Goal: Information Seeking & Learning: Learn about a topic

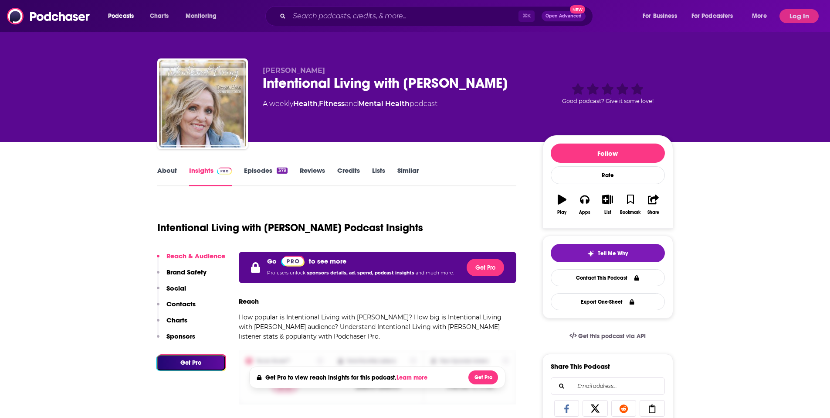
click at [323, 85] on div "Intentional Living with [PERSON_NAME]" at bounding box center [396, 83] width 266 height 17
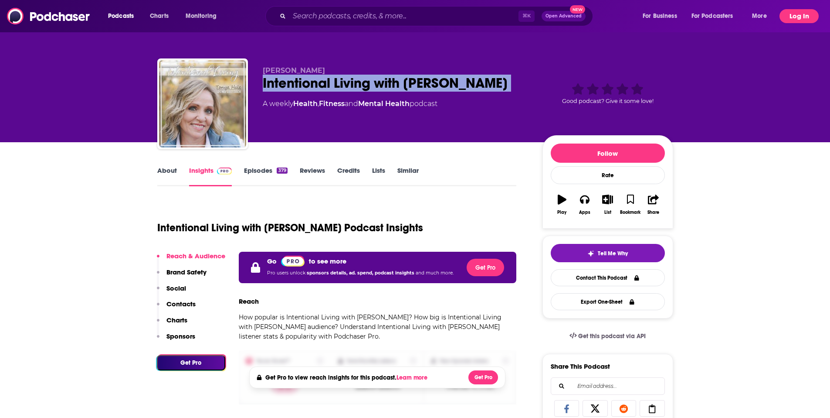
click at [807, 15] on button "Log In" at bounding box center [799, 16] width 39 height 14
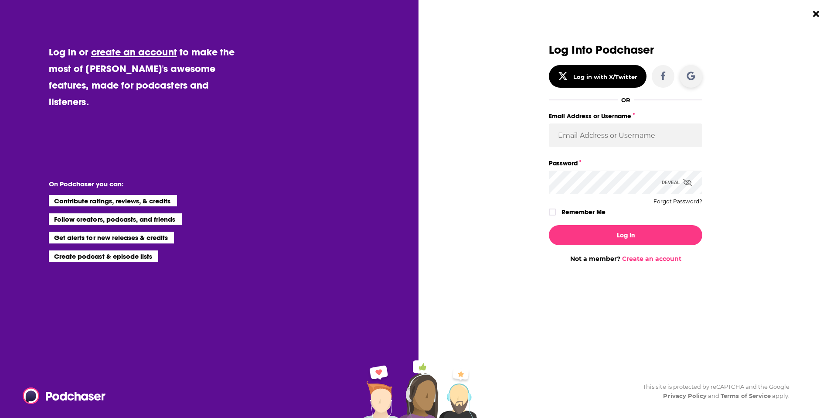
click at [698, 74] on button "Dialog" at bounding box center [691, 76] width 23 height 23
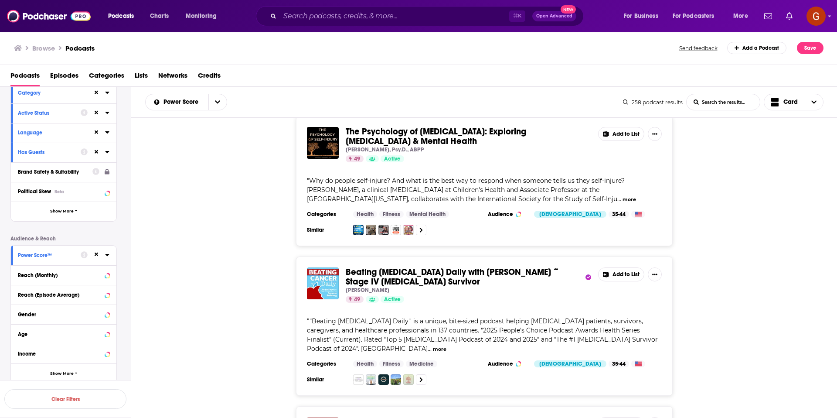
scroll to position [110, 0]
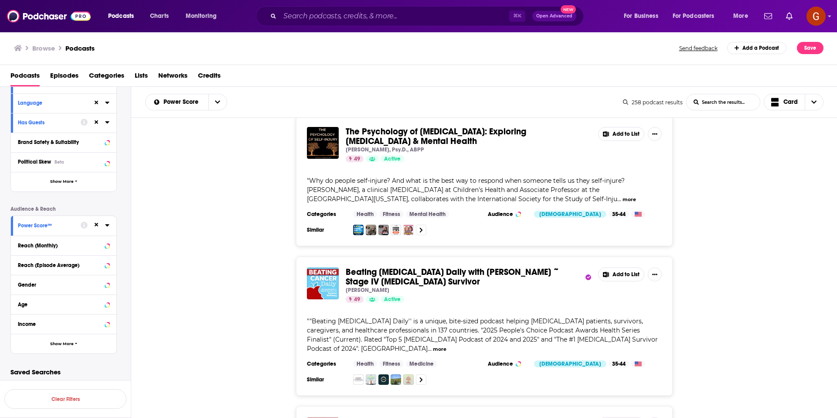
click at [105, 223] on icon at bounding box center [107, 224] width 4 height 7
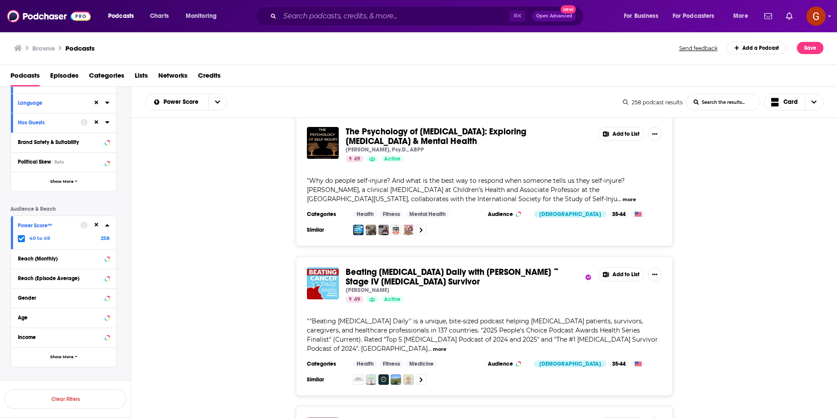
click at [19, 241] on span at bounding box center [21, 238] width 7 height 7
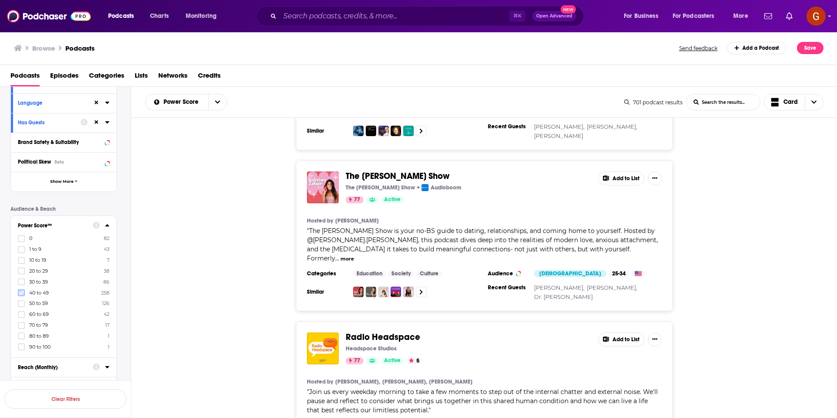
click at [22, 293] on icon at bounding box center [21, 292] width 5 height 5
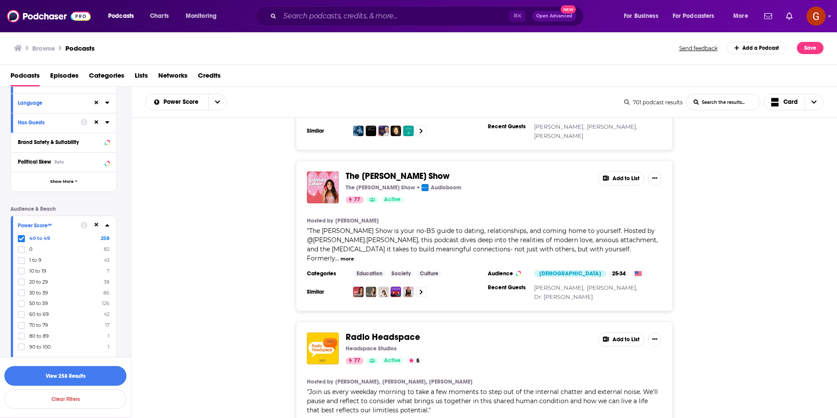
click at [73, 380] on button "View 258 Results" at bounding box center [65, 376] width 122 height 20
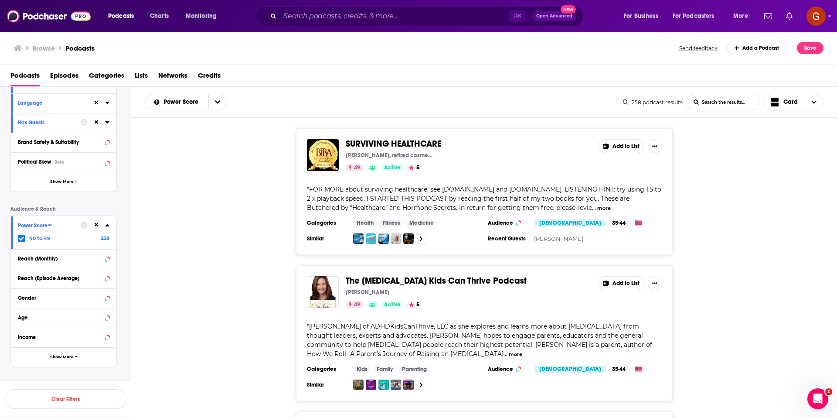
click at [107, 226] on icon at bounding box center [107, 224] width 4 height 7
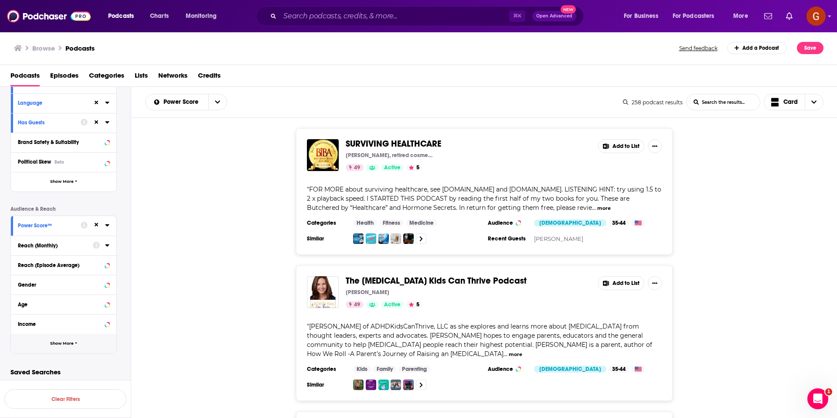
click at [61, 346] on button "Show More" at bounding box center [63, 343] width 105 height 20
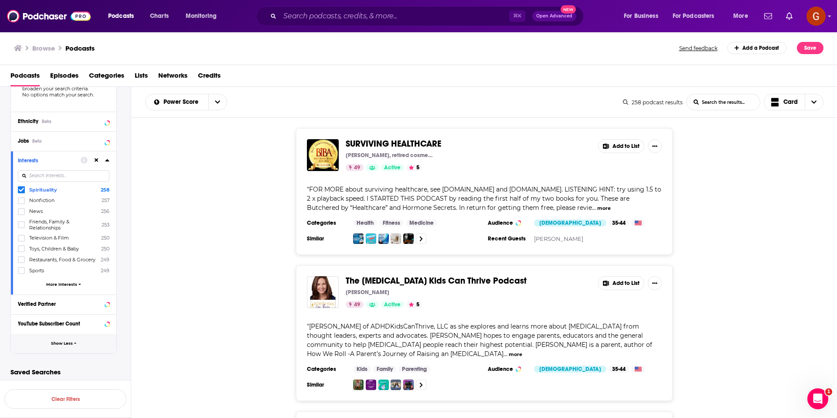
scroll to position [536, 0]
click at [20, 187] on icon at bounding box center [21, 189] width 5 height 5
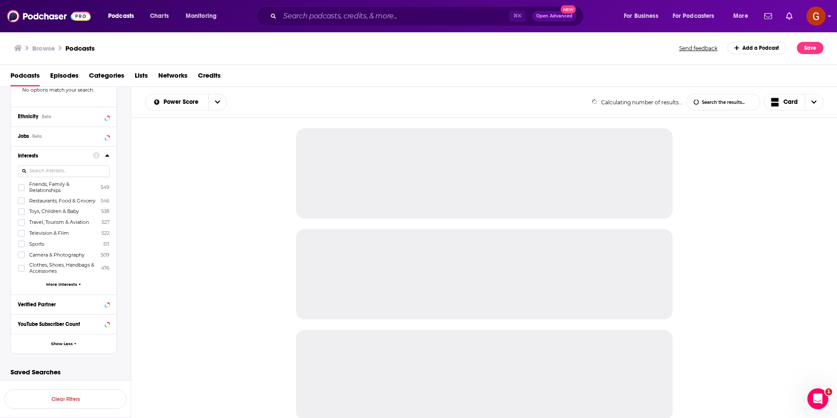
scroll to position [536, 0]
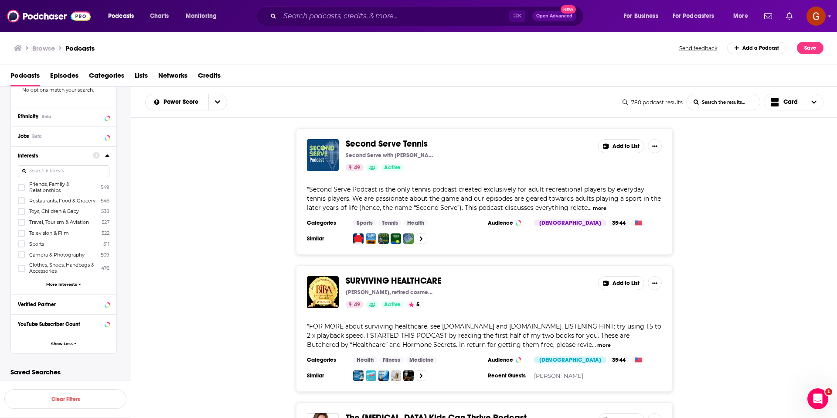
click at [49, 166] on input at bounding box center [64, 171] width 92 height 12
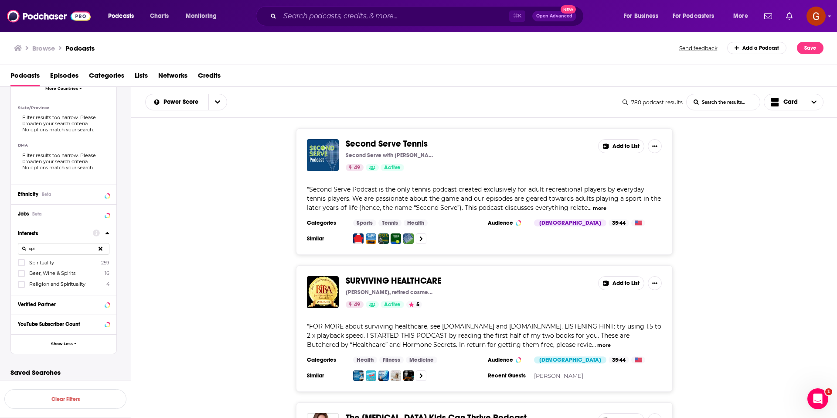
scroll to position [458, 0]
type input "spir"
click at [22, 264] on icon at bounding box center [21, 262] width 5 height 5
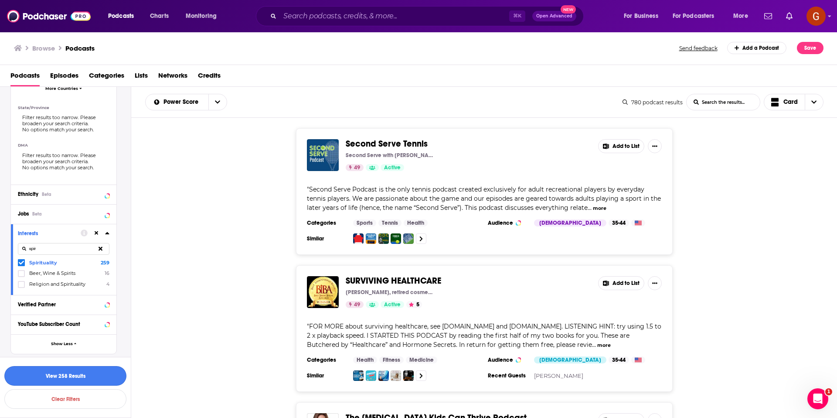
click at [65, 371] on button "View 258 Results" at bounding box center [65, 376] width 122 height 20
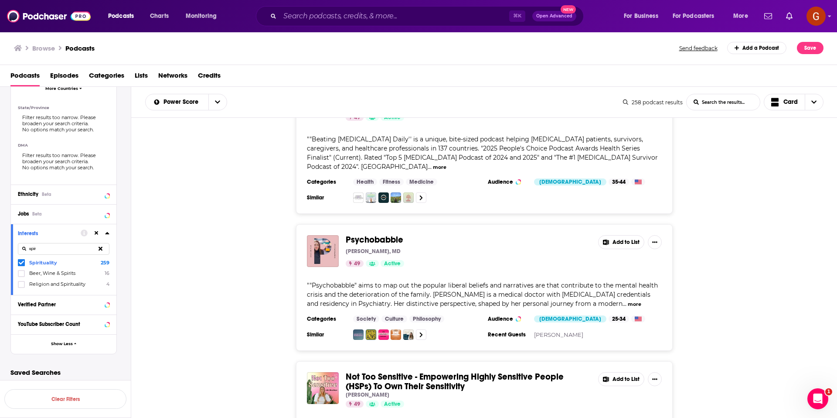
scroll to position [722, 0]
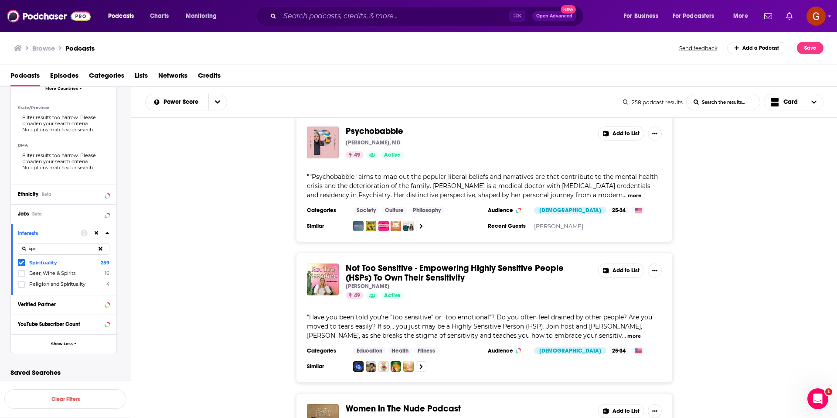
click at [106, 231] on icon at bounding box center [107, 232] width 4 height 7
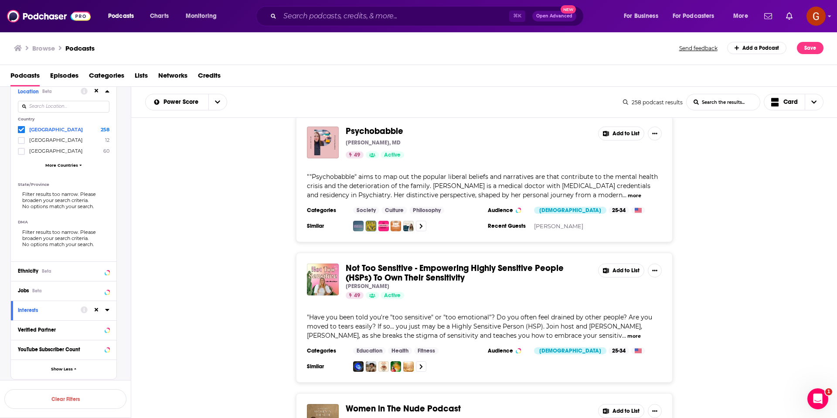
scroll to position [144, 0]
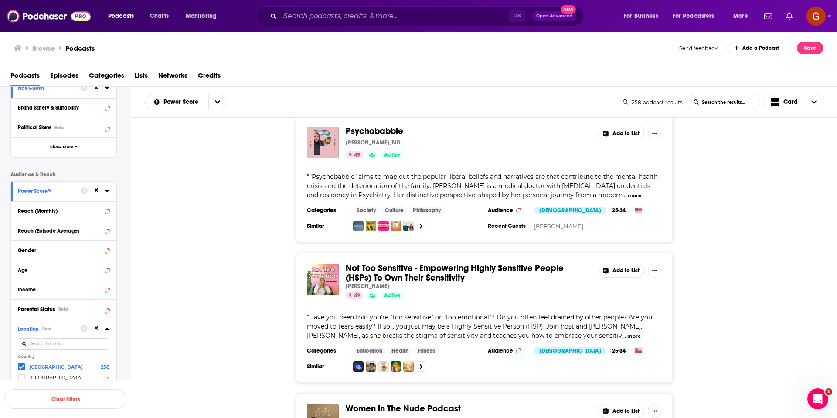
click at [105, 329] on icon at bounding box center [107, 328] width 4 height 7
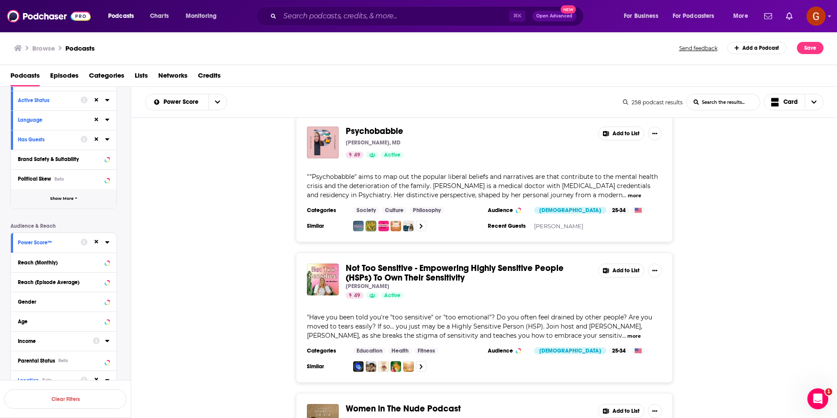
scroll to position [0, 0]
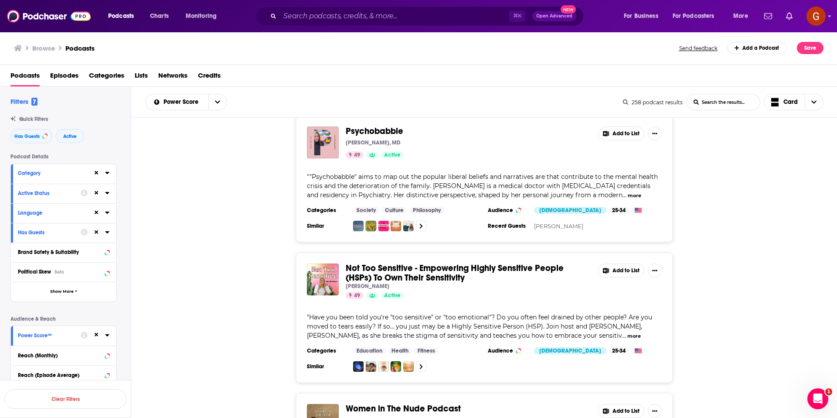
click at [106, 171] on icon at bounding box center [107, 172] width 4 height 7
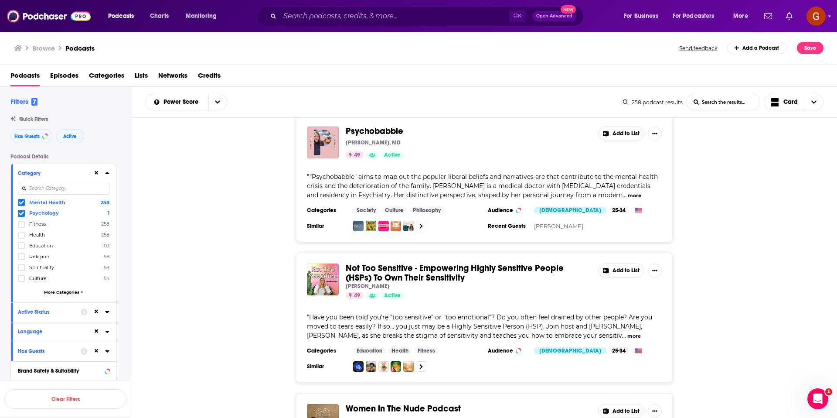
click at [22, 201] on icon at bounding box center [21, 202] width 5 height 5
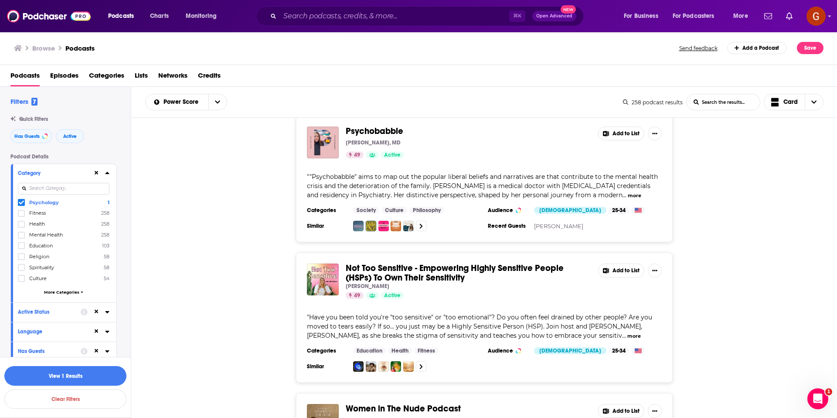
click at [21, 202] on icon at bounding box center [21, 202] width 5 height 5
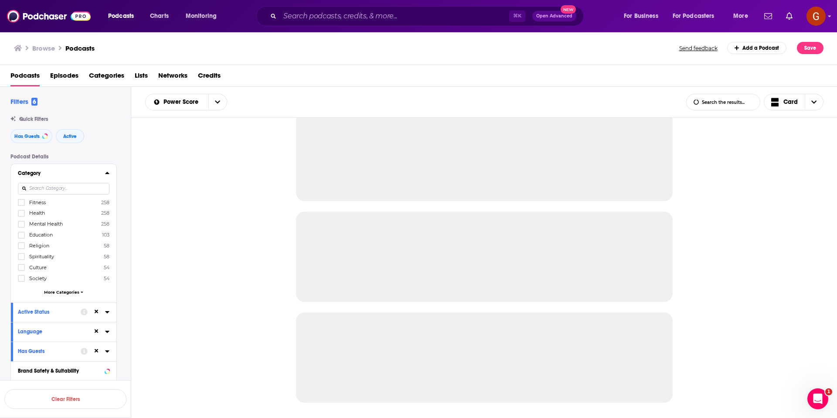
click at [47, 186] on input at bounding box center [64, 189] width 92 height 12
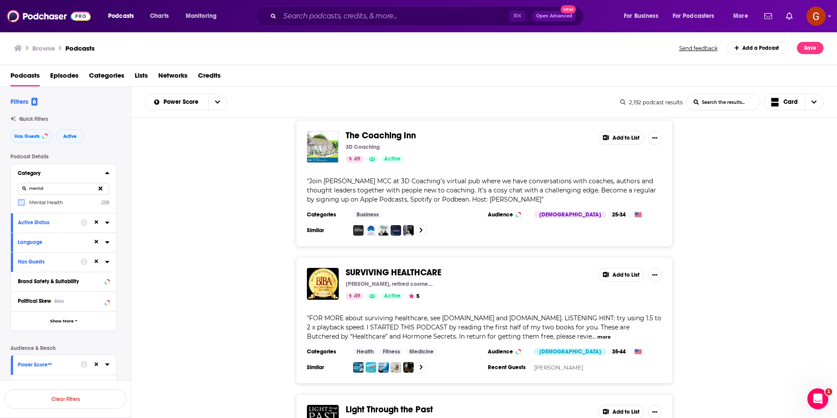
type input "mental"
click at [21, 201] on icon at bounding box center [21, 202] width 5 height 5
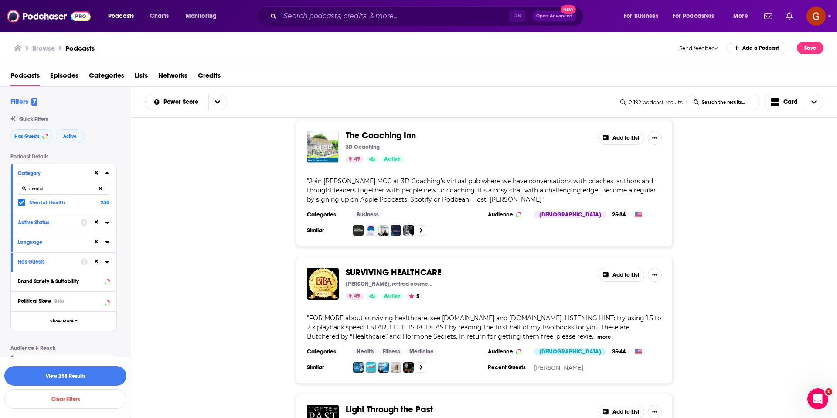
click at [51, 191] on input "mental" at bounding box center [64, 189] width 92 height 12
click at [58, 378] on button "View 258 Results" at bounding box center [65, 376] width 122 height 20
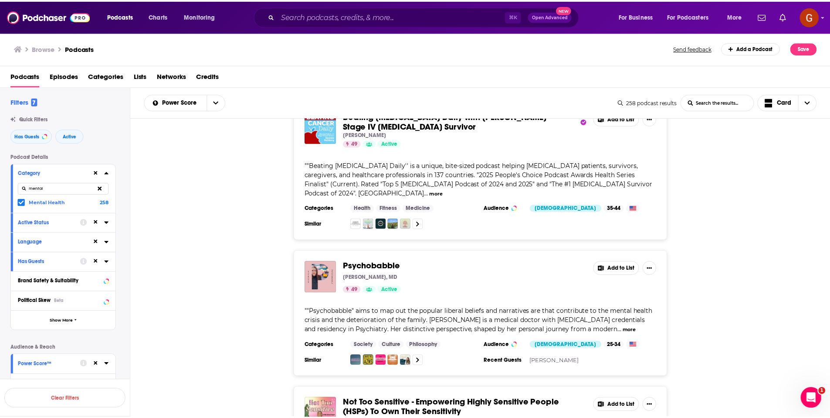
scroll to position [579, 0]
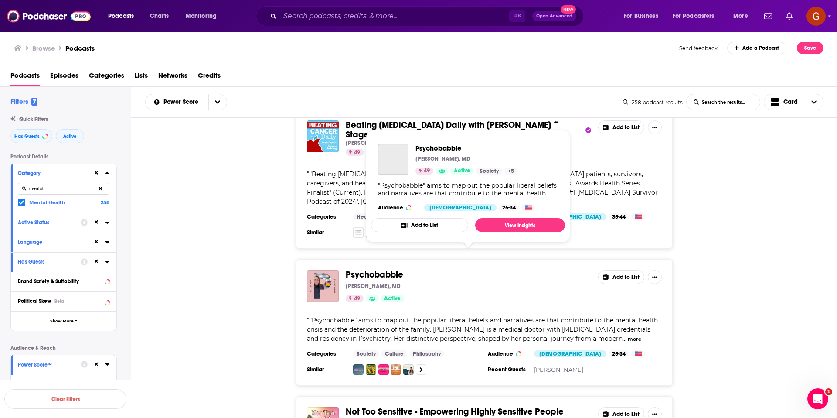
click at [376, 269] on span "Psychobabble" at bounding box center [375, 274] width 58 height 11
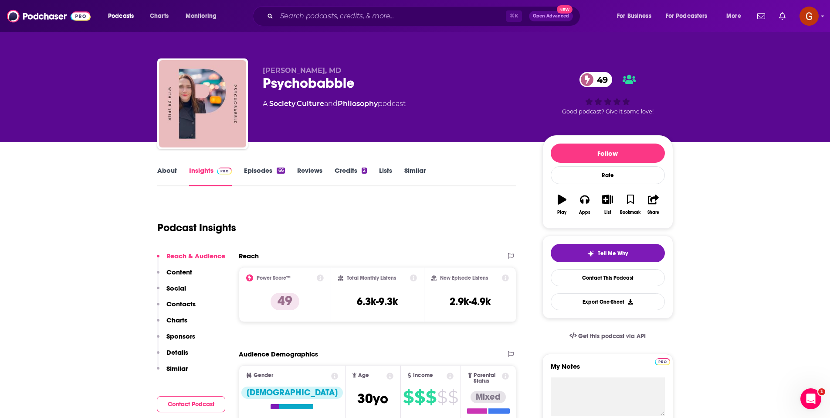
click at [317, 83] on div "Psychobabble 49" at bounding box center [396, 83] width 266 height 17
click at [316, 83] on div "Psychobabble 49" at bounding box center [396, 83] width 266 height 17
click at [316, 84] on div "Psychobabble 49" at bounding box center [396, 83] width 266 height 17
copy h2 "Psychobabble"
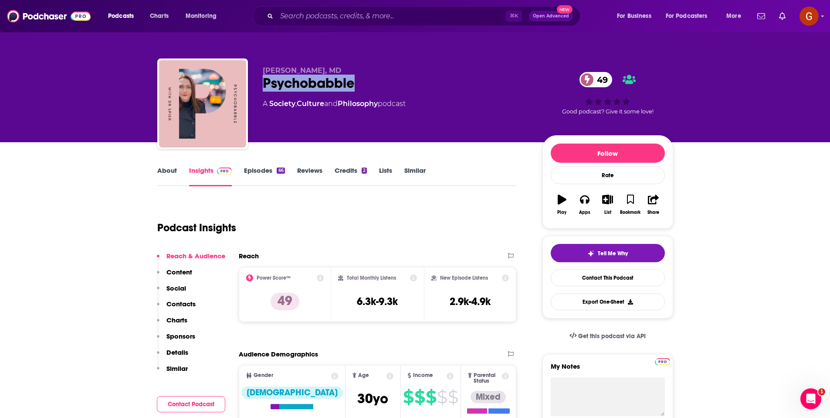
click at [168, 177] on link "About" at bounding box center [167, 176] width 20 height 20
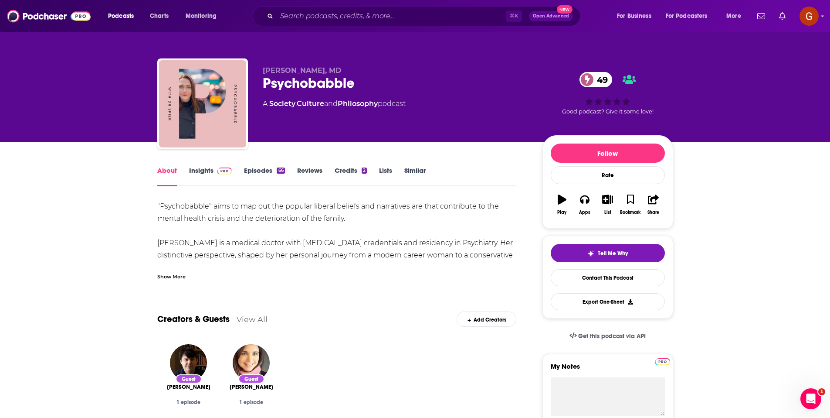
click at [210, 177] on link "Insights" at bounding box center [210, 176] width 43 height 20
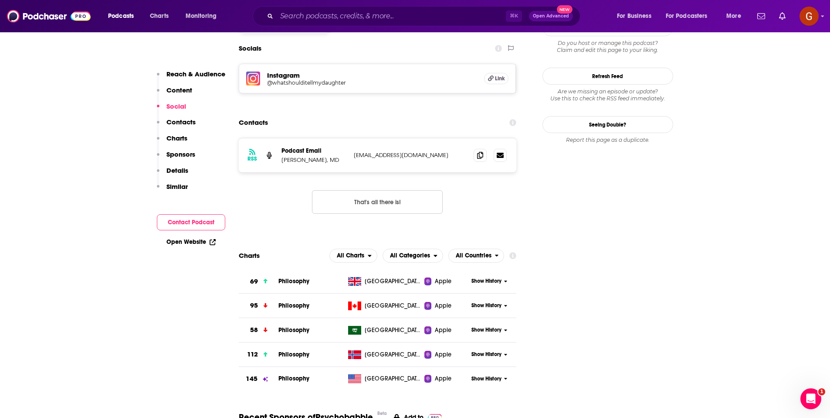
scroll to position [578, 0]
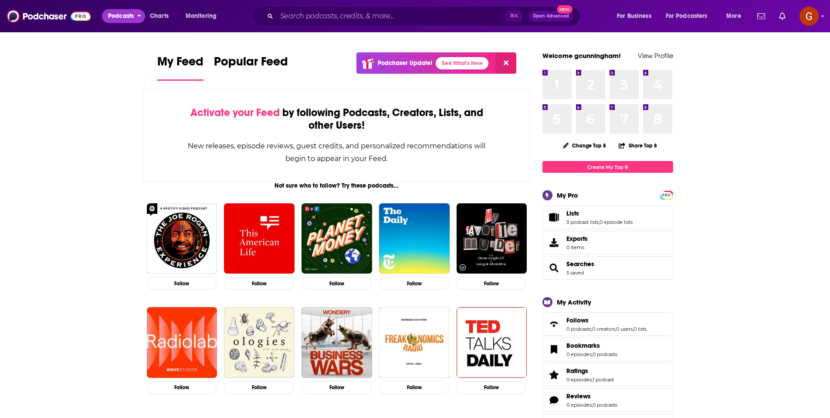
click at [139, 17] on icon "open menu" at bounding box center [139, 14] width 4 height 6
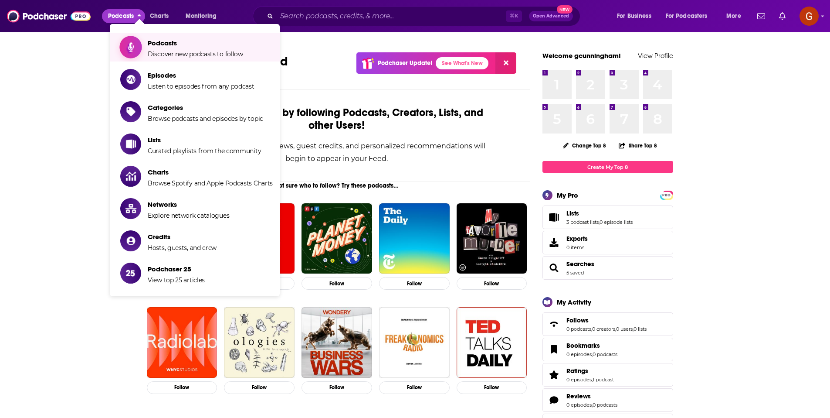
click at [134, 44] on icon "Show item sub-menu" at bounding box center [131, 46] width 11 height 11
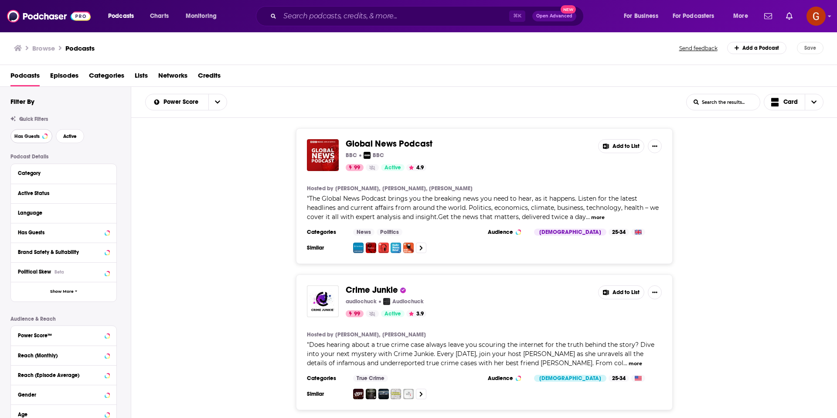
click at [37, 138] on span "Has Guests" at bounding box center [26, 136] width 25 height 5
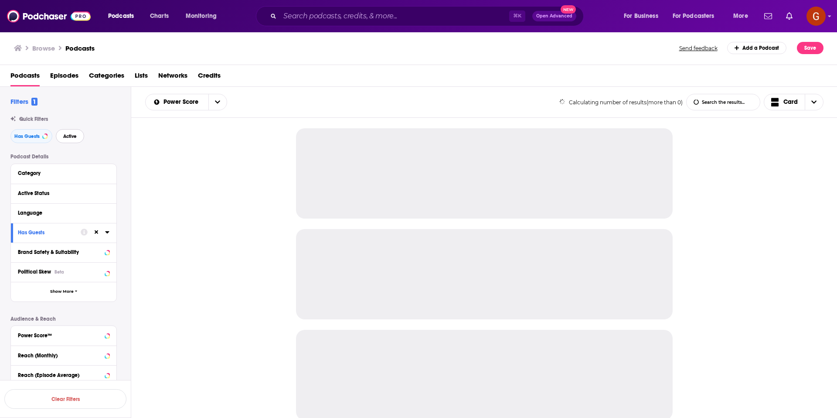
click at [68, 134] on span "Active" at bounding box center [70, 136] width 14 height 5
click at [109, 172] on div "Category" at bounding box center [63, 174] width 105 height 20
click at [107, 172] on icon at bounding box center [107, 173] width 4 height 2
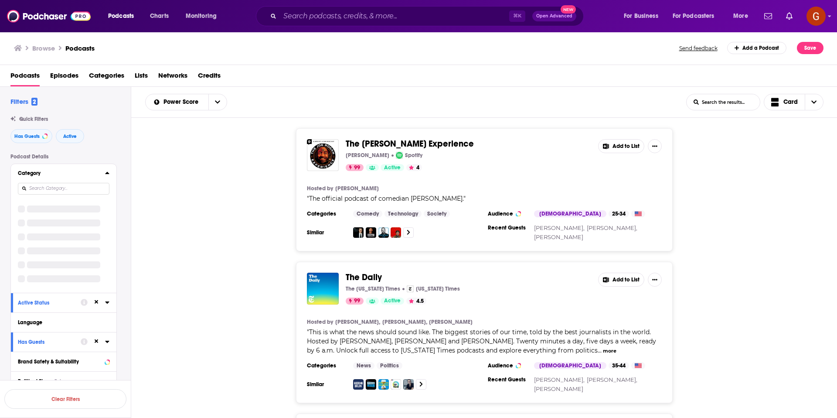
click at [65, 186] on input at bounding box center [64, 189] width 92 height 12
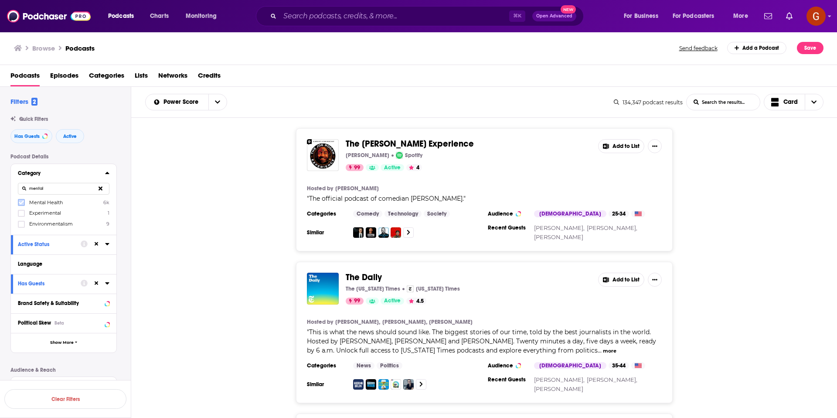
type input "mental"
click at [21, 201] on icon at bounding box center [21, 202] width 5 height 5
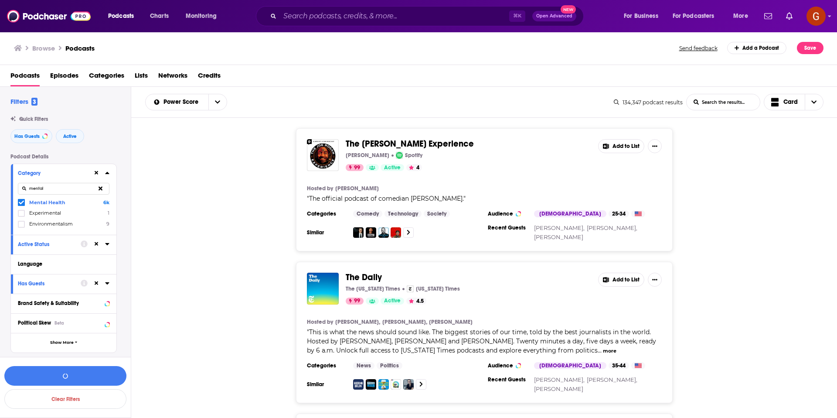
click at [107, 173] on icon at bounding box center [107, 173] width 4 height 2
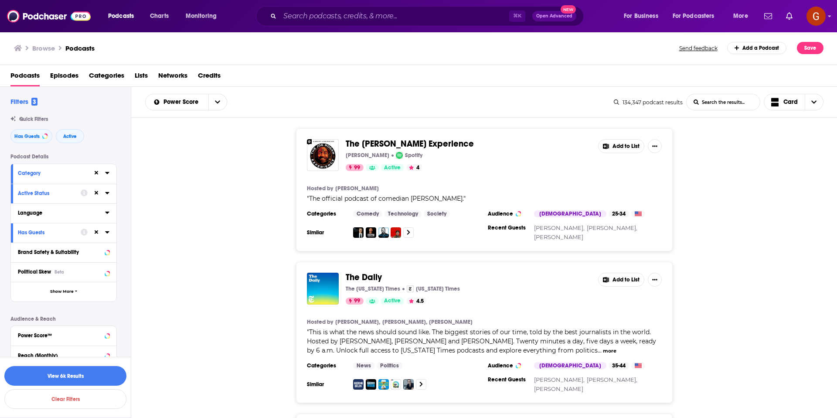
click at [108, 210] on icon at bounding box center [107, 212] width 4 height 7
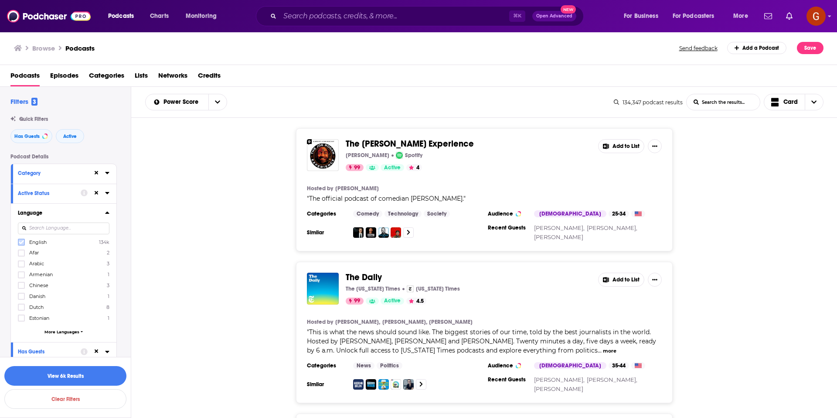
click at [24, 242] on icon at bounding box center [21, 241] width 5 height 5
click at [108, 214] on icon at bounding box center [107, 212] width 4 height 2
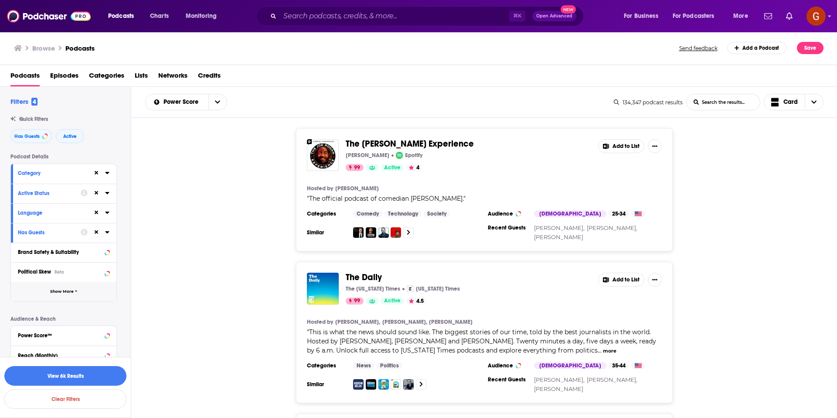
click at [68, 293] on span "Show More" at bounding box center [62, 291] width 24 height 5
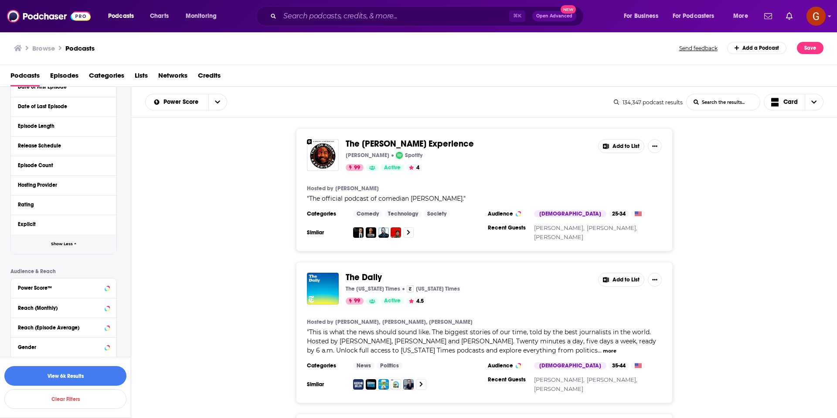
click at [64, 245] on span "Show Less" at bounding box center [62, 244] width 22 height 5
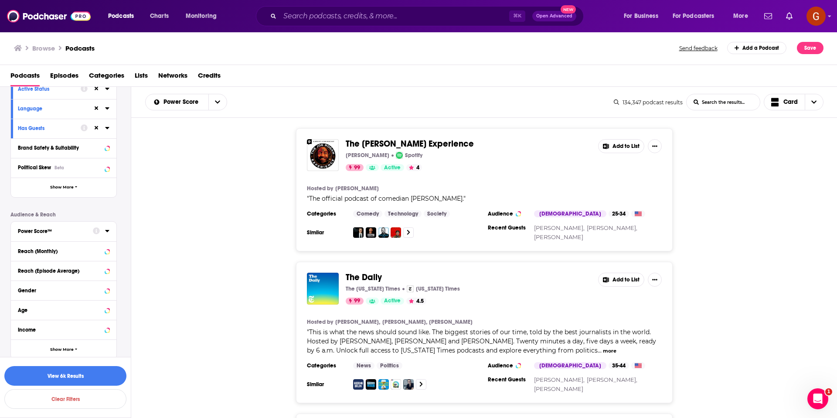
click at [106, 231] on icon at bounding box center [107, 230] width 4 height 7
click at [24, 298] on icon at bounding box center [21, 298] width 5 height 5
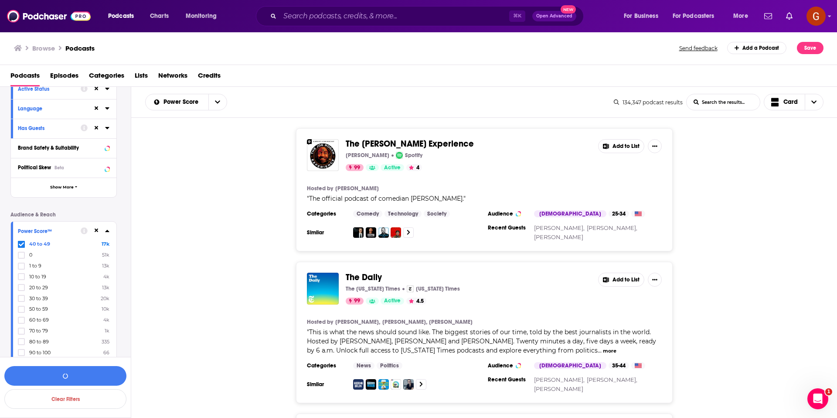
click at [108, 233] on icon at bounding box center [107, 230] width 4 height 7
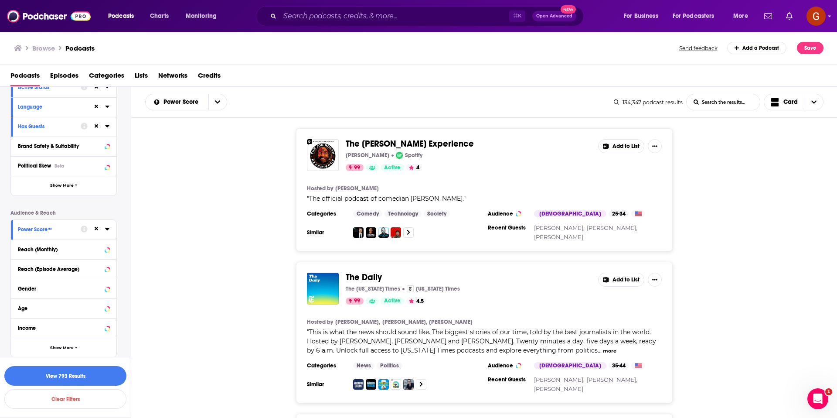
scroll to position [110, 0]
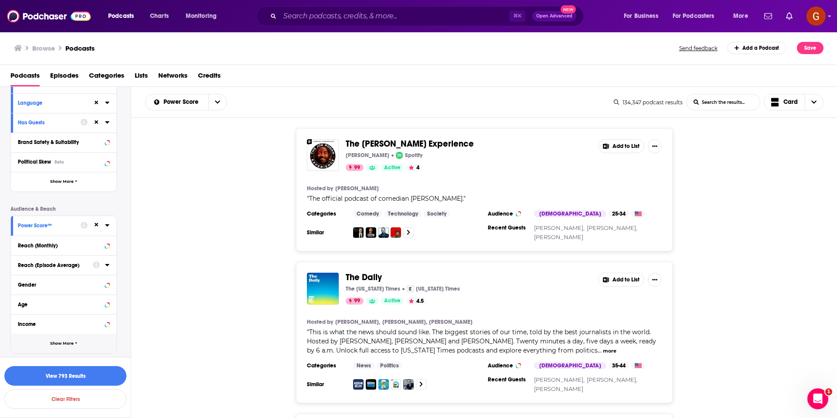
click at [77, 343] on button "Show More" at bounding box center [63, 343] width 105 height 20
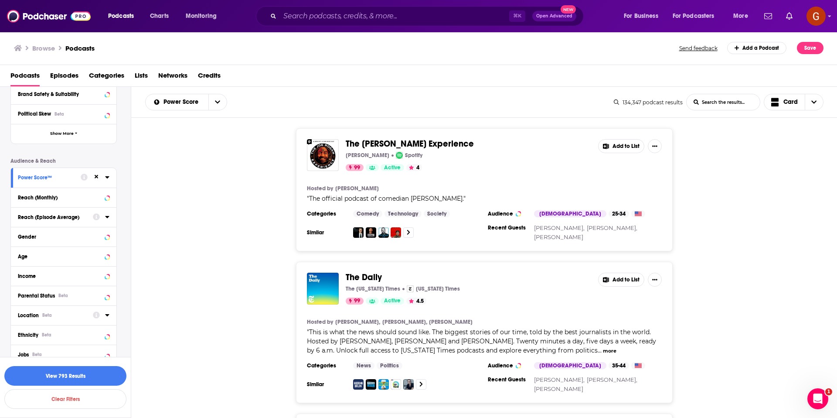
scroll to position [215, 0]
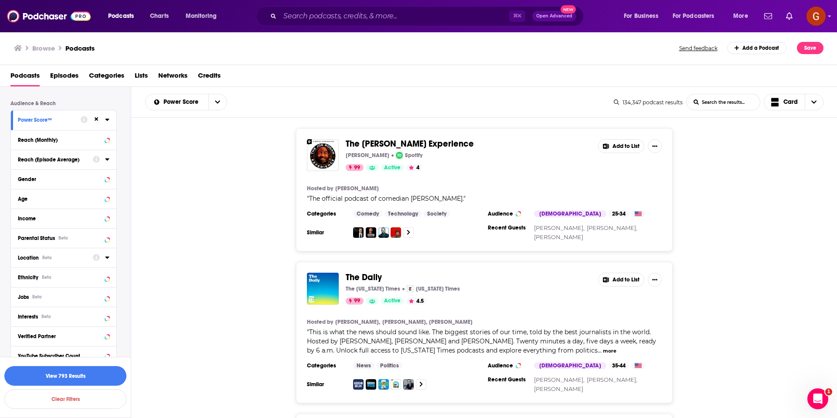
click at [108, 257] on icon at bounding box center [107, 257] width 4 height 2
click at [23, 293] on icon at bounding box center [21, 295] width 5 height 5
click at [105, 257] on icon at bounding box center [107, 257] width 4 height 7
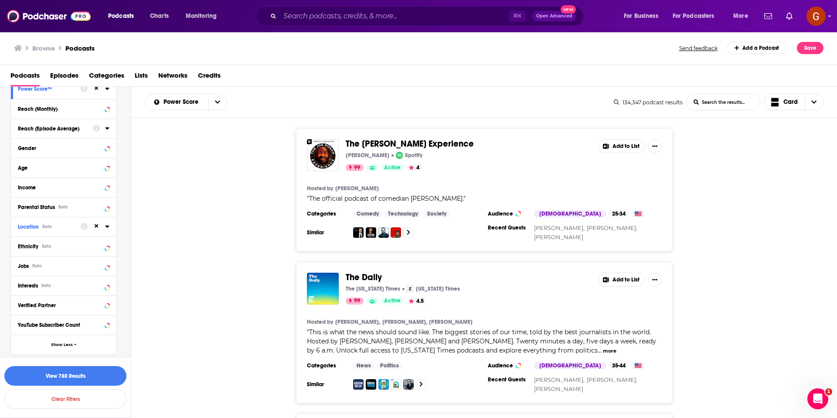
scroll to position [247, 0]
click at [107, 284] on icon at bounding box center [107, 284] width 4 height 2
click at [67, 297] on input at bounding box center [64, 300] width 92 height 12
type input "sp"
click at [24, 325] on icon at bounding box center [21, 324] width 5 height 5
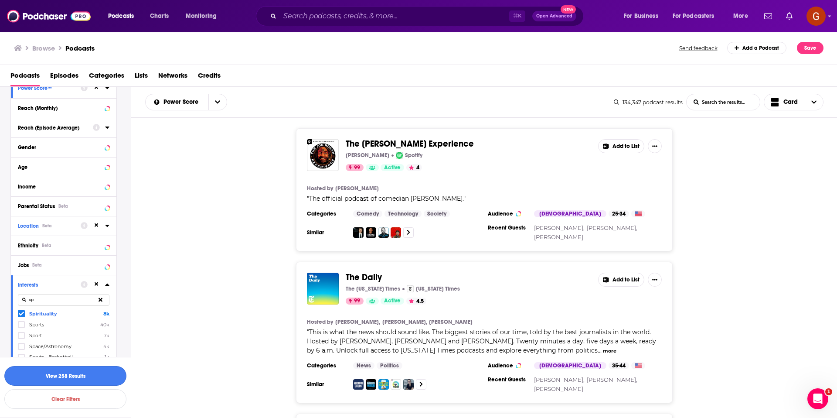
click at [73, 373] on button "View 258 Results" at bounding box center [65, 376] width 122 height 20
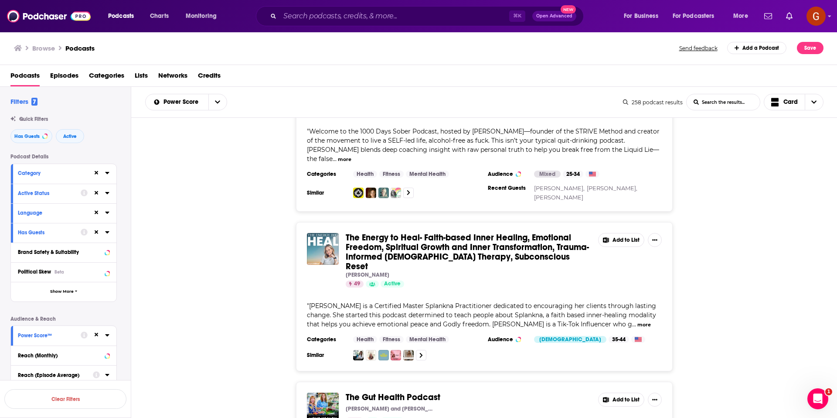
scroll to position [1602, 0]
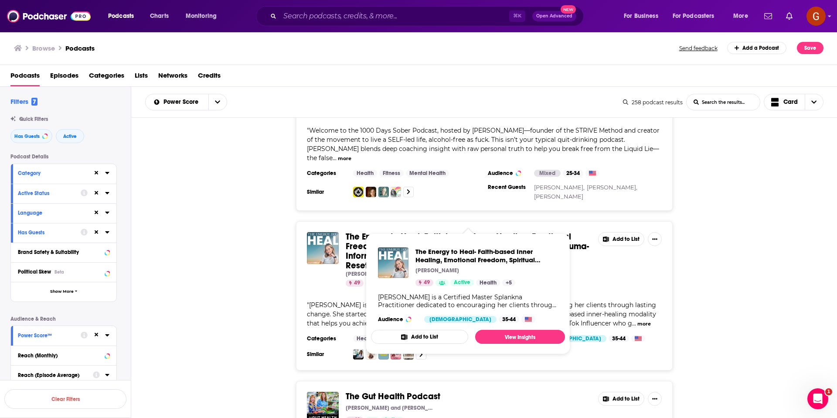
click at [502, 231] on span "The Energy to Heal- Faith-based Inner Healing, Emotional Freedom, Spiritual Gro…" at bounding box center [467, 251] width 243 height 40
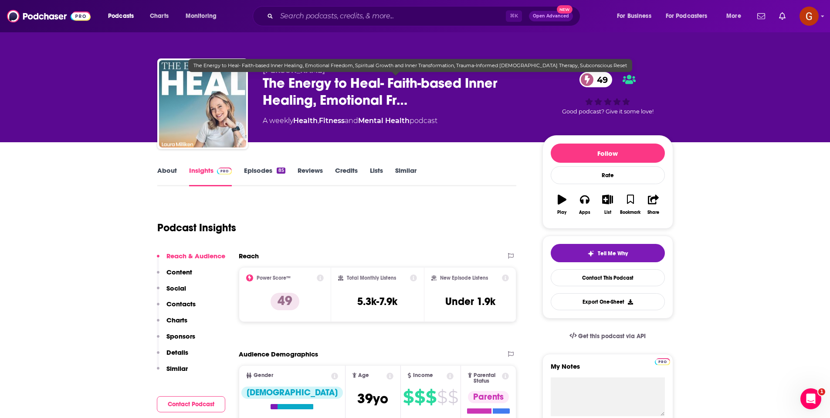
click at [291, 101] on span "The Energy to Heal- Faith-based Inner Healing, Emotional Fr…" at bounding box center [396, 92] width 266 height 34
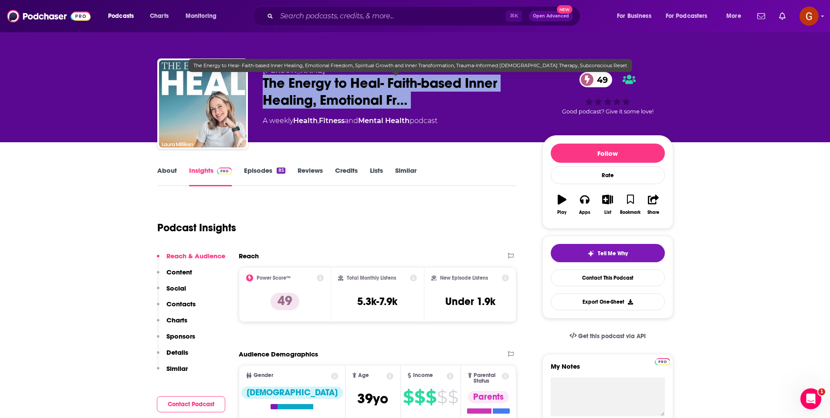
click at [291, 101] on span "The Energy to Heal- Faith-based Inner Healing, Emotional Fr…" at bounding box center [396, 92] width 266 height 34
copy div "The Energy to Heal- Faith-based Inner Healing, Emotional Fr… 49"
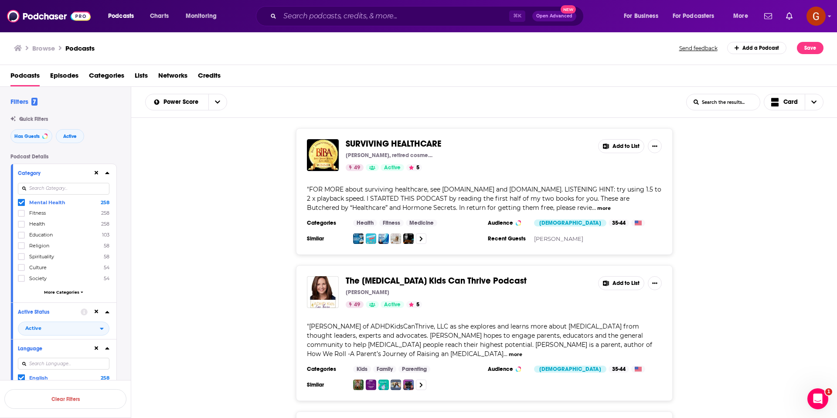
click at [51, 188] on input at bounding box center [64, 189] width 92 height 12
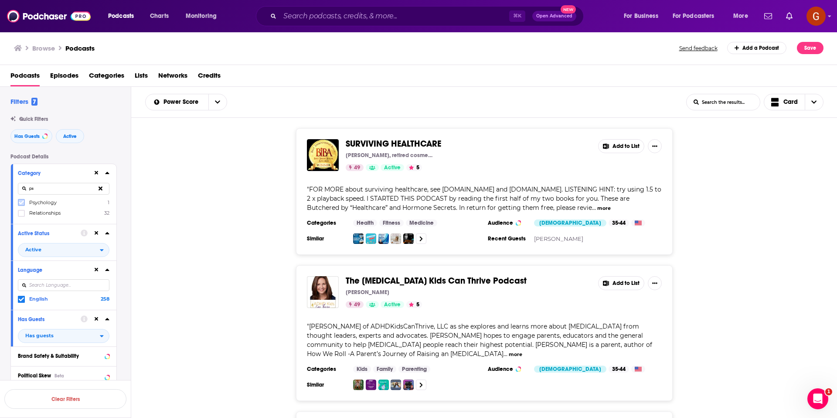
type input "ps"
click at [22, 203] on icon at bounding box center [21, 202] width 5 height 5
click at [92, 377] on button "View 258 Results" at bounding box center [65, 376] width 122 height 20
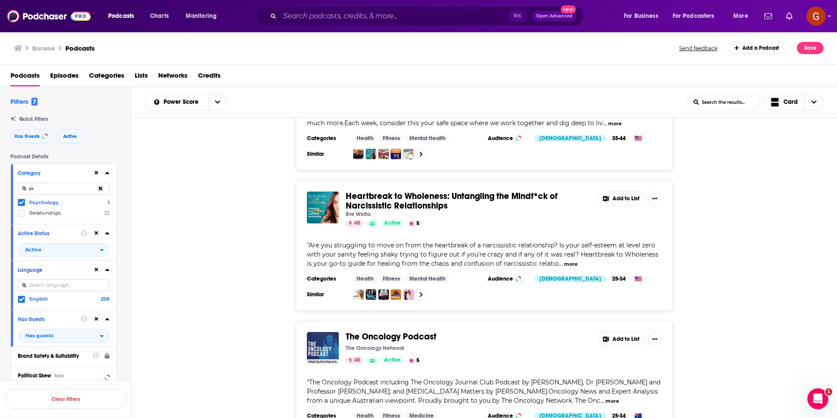
scroll to position [2507, 0]
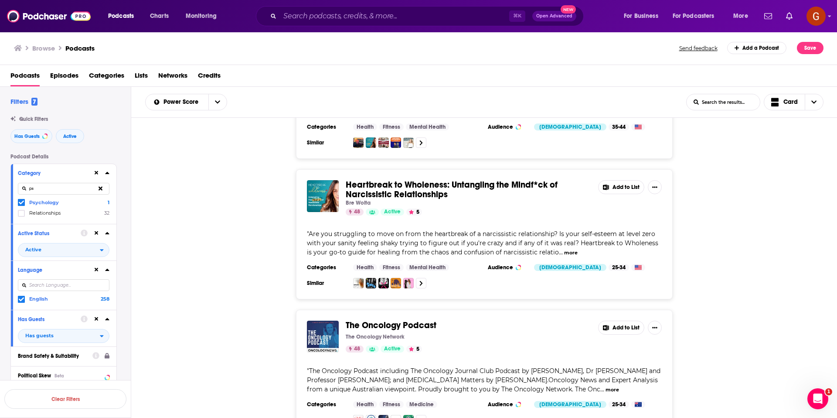
click at [108, 171] on icon at bounding box center [107, 172] width 4 height 7
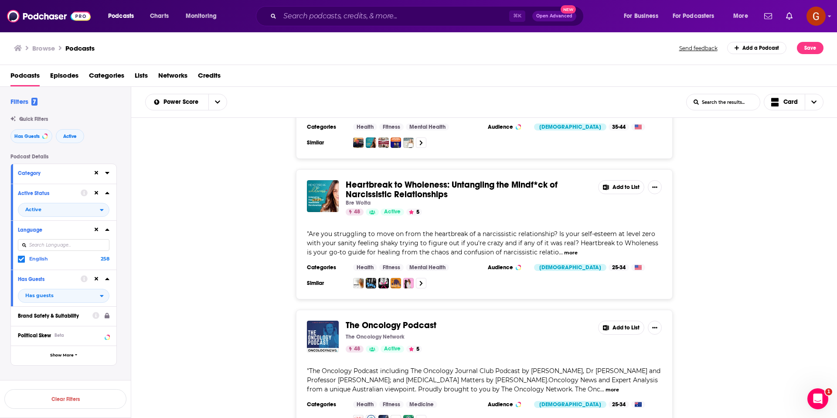
click at [108, 172] on icon at bounding box center [107, 173] width 4 height 2
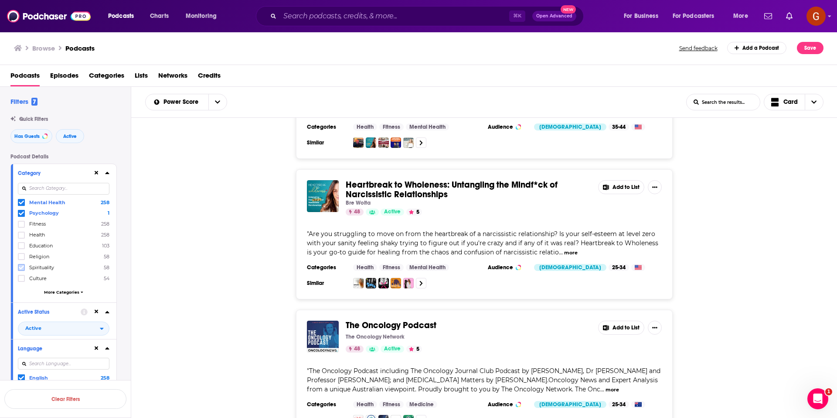
click at [23, 265] on icon at bounding box center [21, 267] width 5 height 4
click at [68, 377] on button "View 1k Results" at bounding box center [65, 376] width 122 height 20
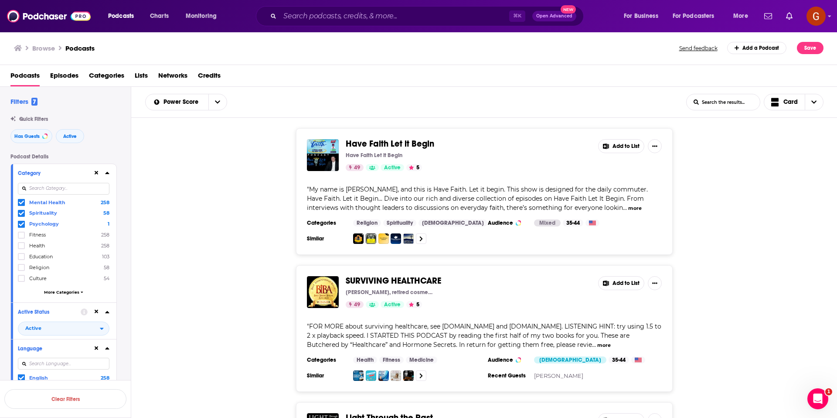
click at [21, 212] on icon at bounding box center [21, 213] width 5 height 5
click at [106, 174] on icon at bounding box center [107, 172] width 4 height 7
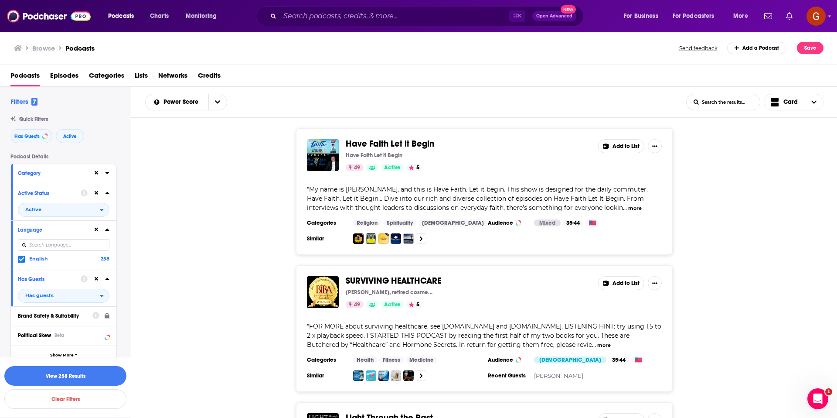
click at [106, 173] on icon at bounding box center [107, 173] width 4 height 2
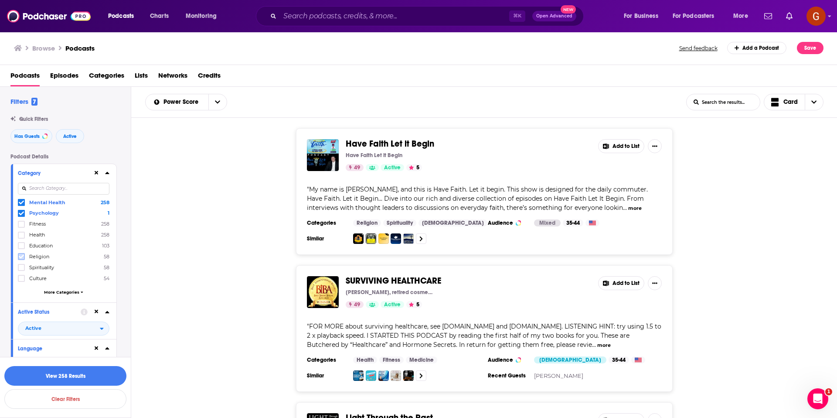
click at [20, 255] on icon at bounding box center [21, 256] width 5 height 5
drag, startPoint x: 109, startPoint y: 173, endPoint x: 92, endPoint y: 197, distance: 28.7
click at [109, 173] on icon at bounding box center [107, 172] width 4 height 7
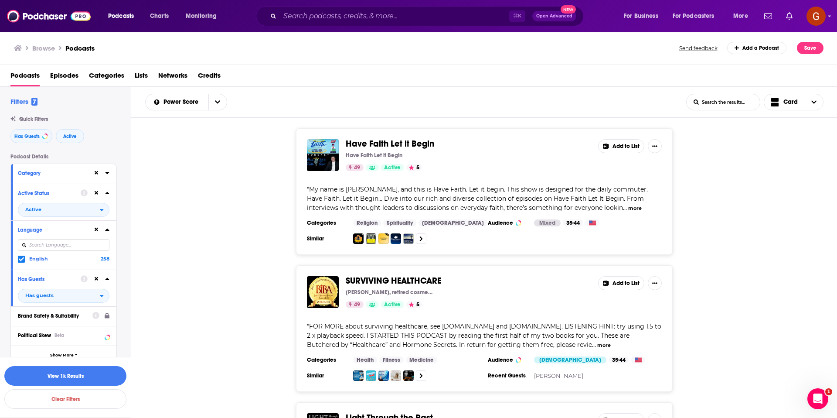
scroll to position [187, 0]
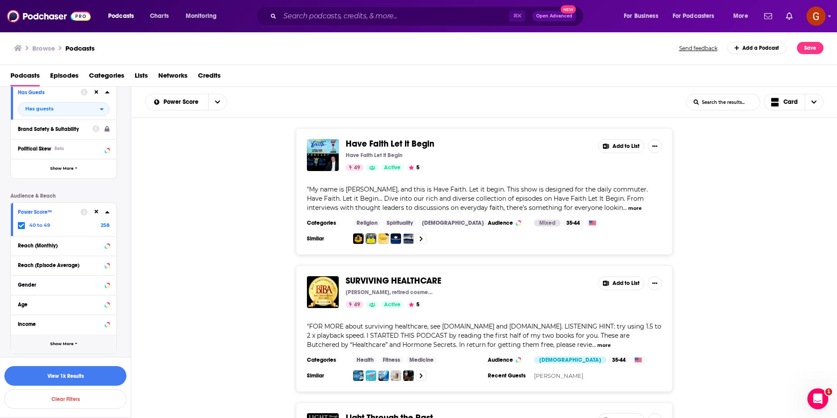
click at [66, 348] on button "Show More" at bounding box center [63, 344] width 105 height 20
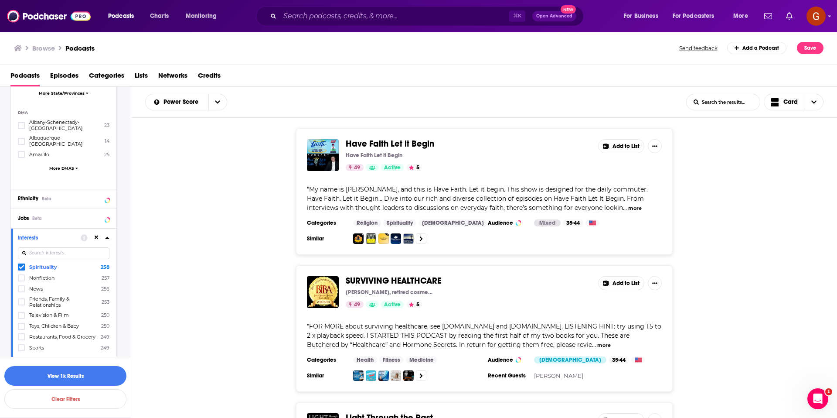
scroll to position [616, 0]
click at [19, 260] on icon at bounding box center [21, 262] width 5 height 4
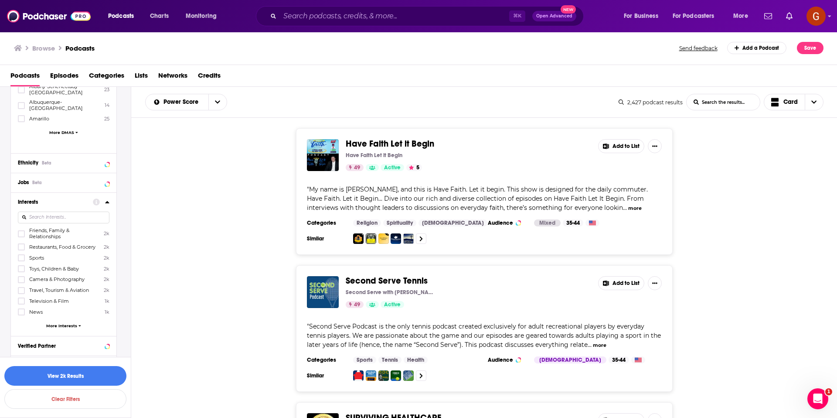
scroll to position [663, 0]
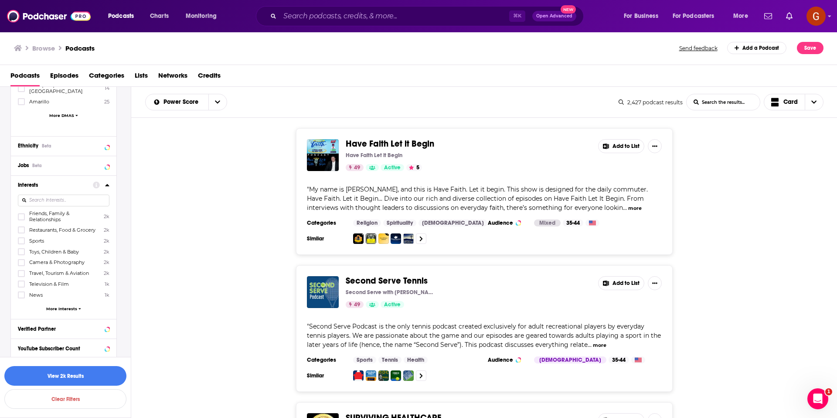
click at [65, 306] on span "More Interests" at bounding box center [61, 308] width 31 height 5
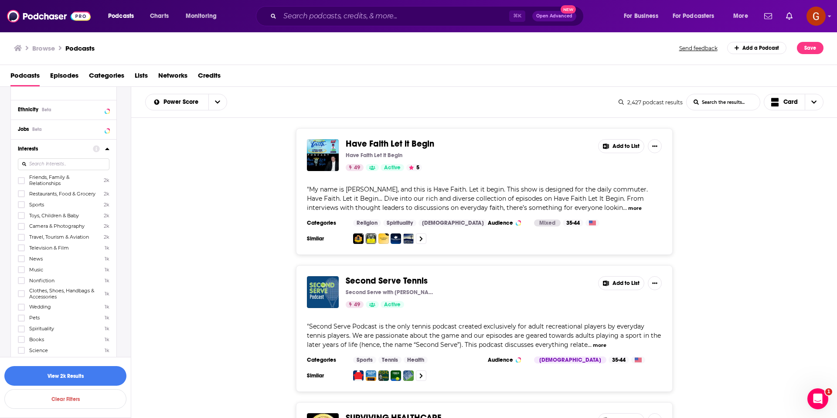
scroll to position [700, 0]
click at [20, 358] on icon at bounding box center [21, 360] width 5 height 4
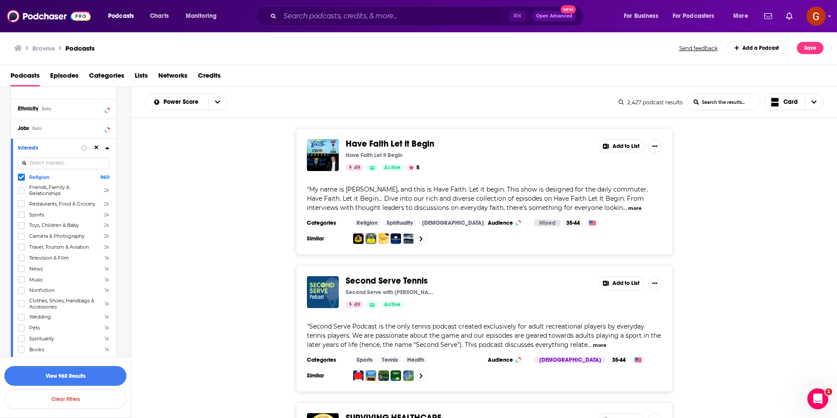
click at [38, 373] on button "View 960 Results" at bounding box center [65, 376] width 122 height 20
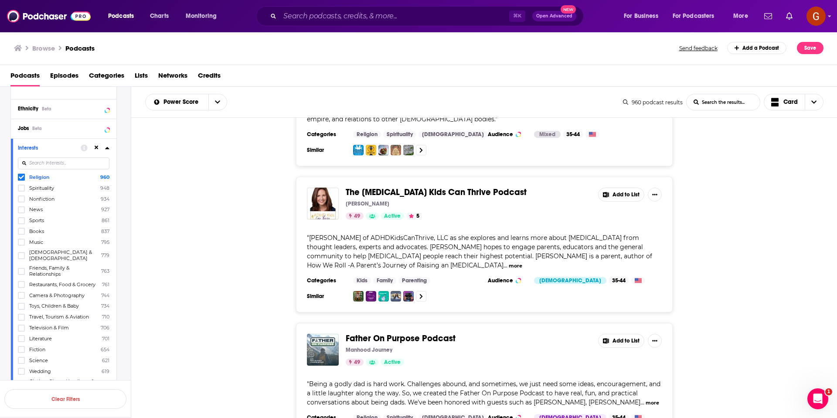
scroll to position [291, 0]
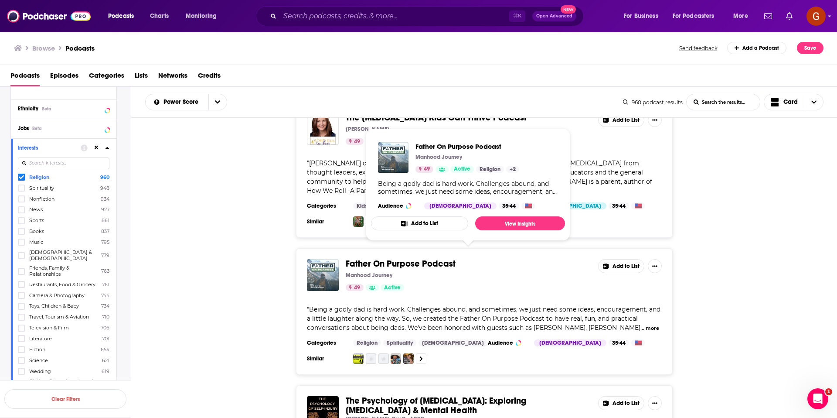
click at [435, 258] on span "Father On Purpose Podcast" at bounding box center [401, 263] width 110 height 11
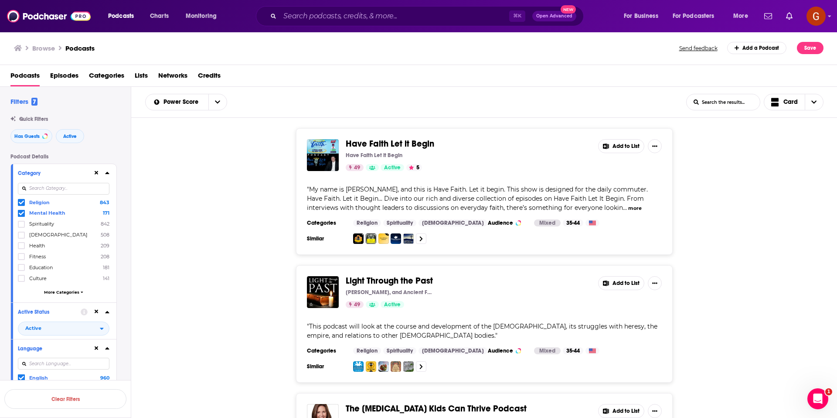
click at [21, 203] on icon at bounding box center [21, 203] width 5 height 4
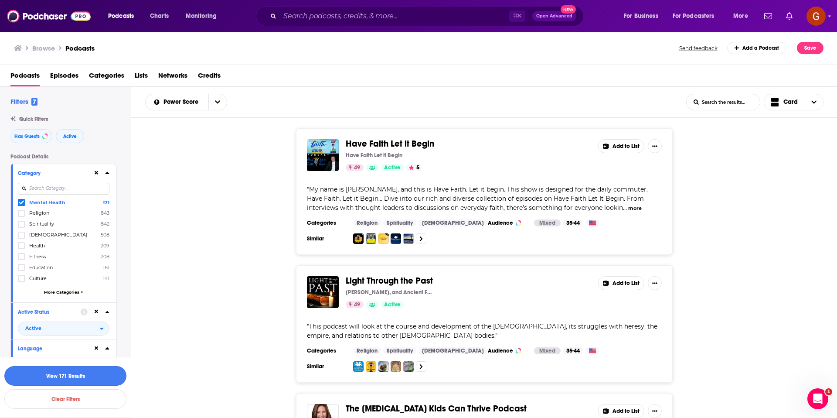
click at [79, 376] on button "View 171 Results" at bounding box center [65, 376] width 122 height 20
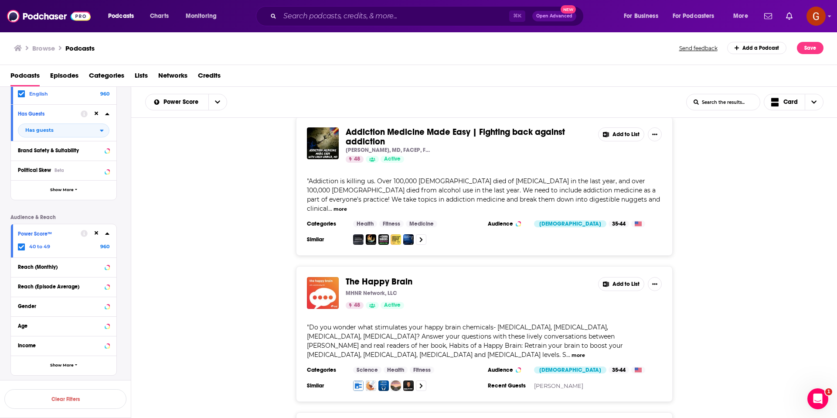
scroll to position [305, 0]
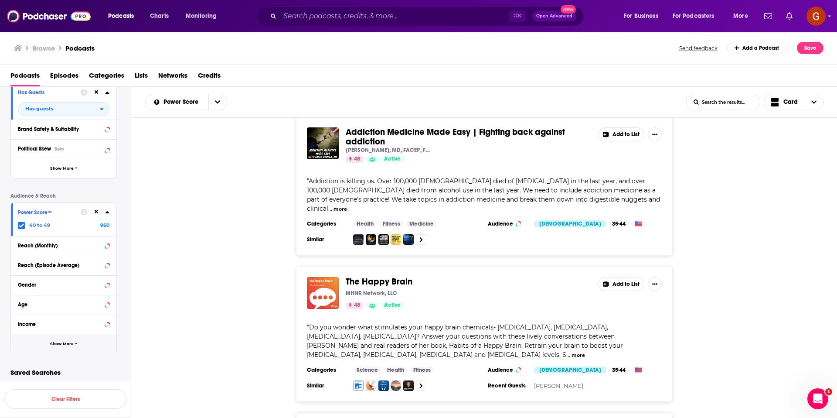
click at [55, 347] on button "Show More" at bounding box center [63, 344] width 105 height 20
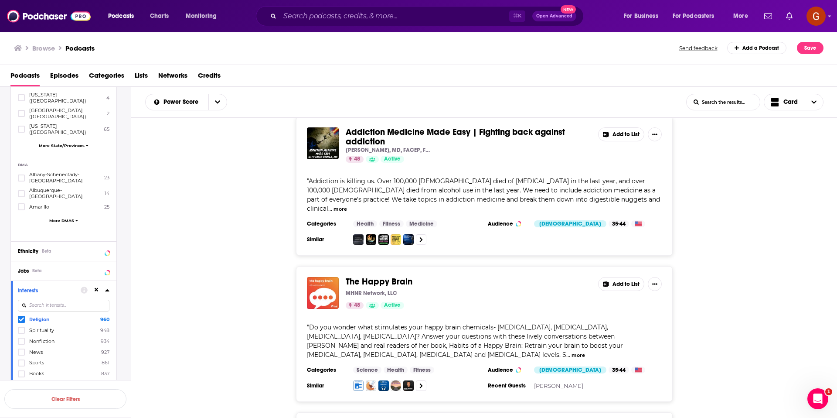
scroll to position [678, 0]
click at [109, 285] on icon at bounding box center [107, 288] width 4 height 7
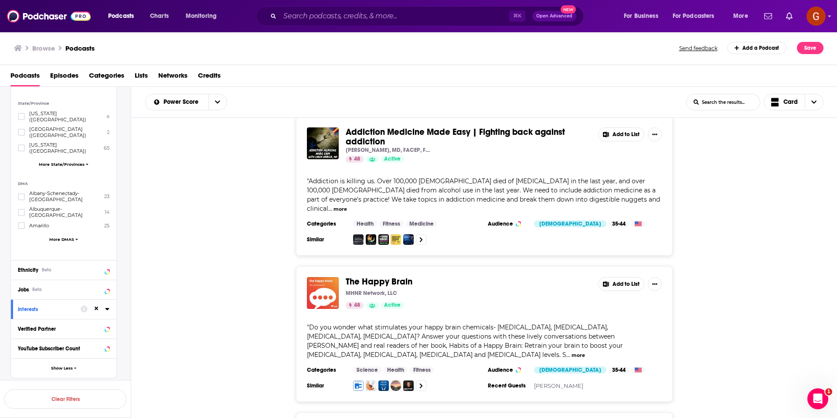
click at [383, 276] on span "The Happy Brain" at bounding box center [379, 281] width 67 height 11
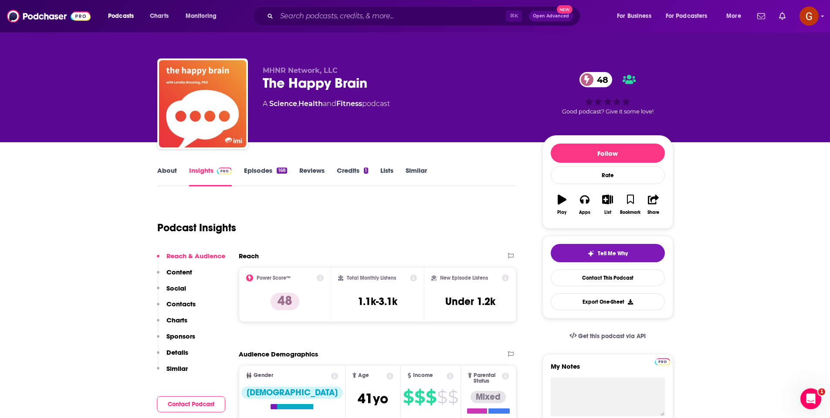
click at [313, 88] on div "The Happy Brain 48" at bounding box center [396, 83] width 266 height 17
copy div "The Happy Brain 48"
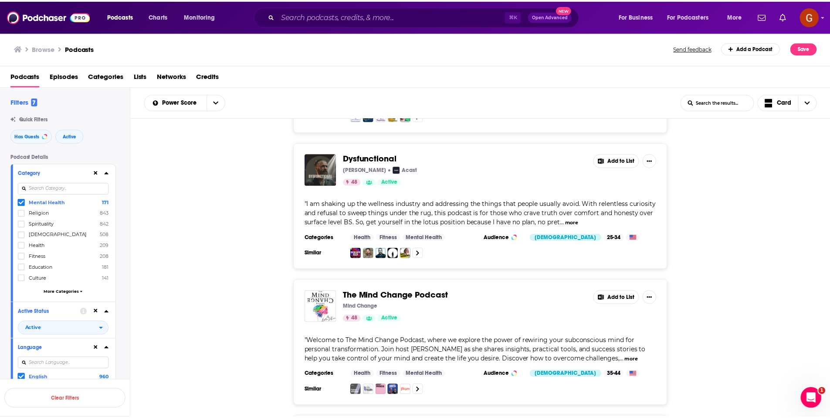
scroll to position [2566, 0]
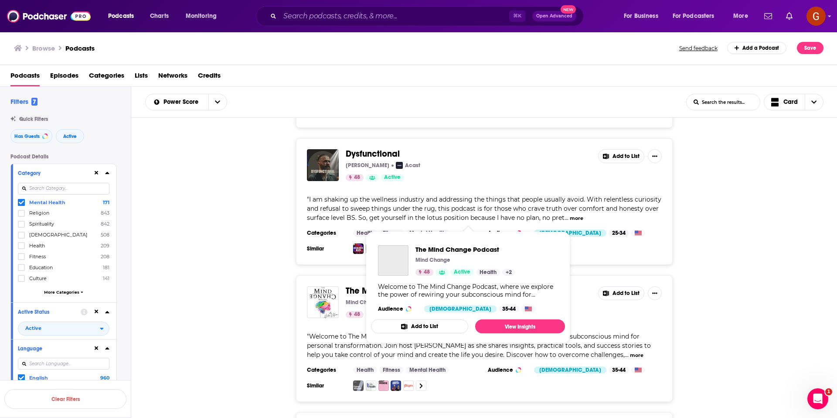
click at [385, 285] on span "The Mind Change Podcast" at bounding box center [399, 290] width 106 height 11
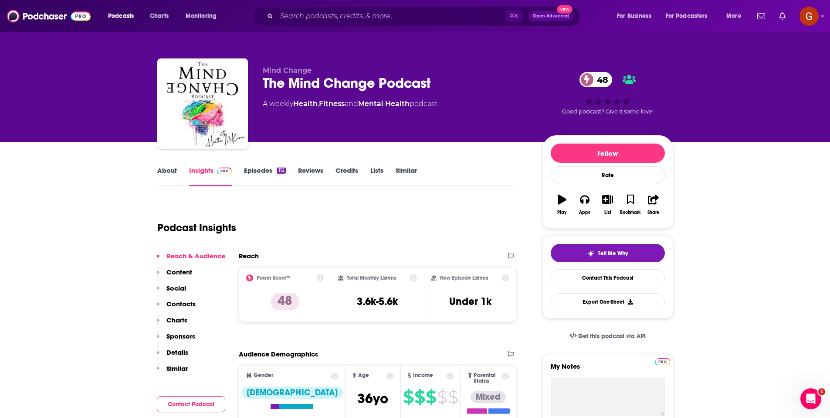
click at [293, 85] on div "The Mind Change Podcast 48" at bounding box center [396, 83] width 266 height 17
copy div "The Mind Change Podcast 48"
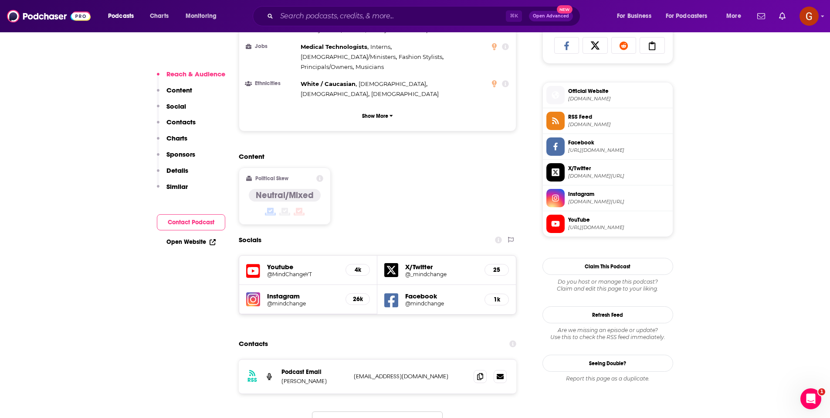
scroll to position [737, 0]
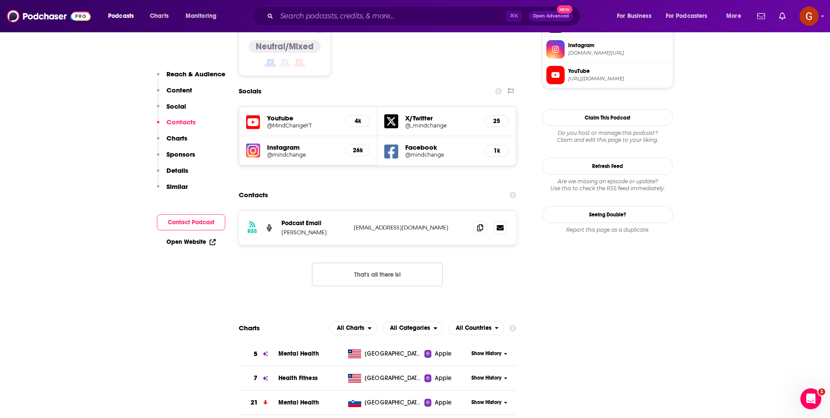
click at [286, 228] on p "[PERSON_NAME]" at bounding box center [314, 231] width 65 height 7
copy p "[PERSON_NAME]"
click at [480, 224] on icon at bounding box center [480, 227] width 6 height 7
